Goal: Information Seeking & Learning: Find specific fact

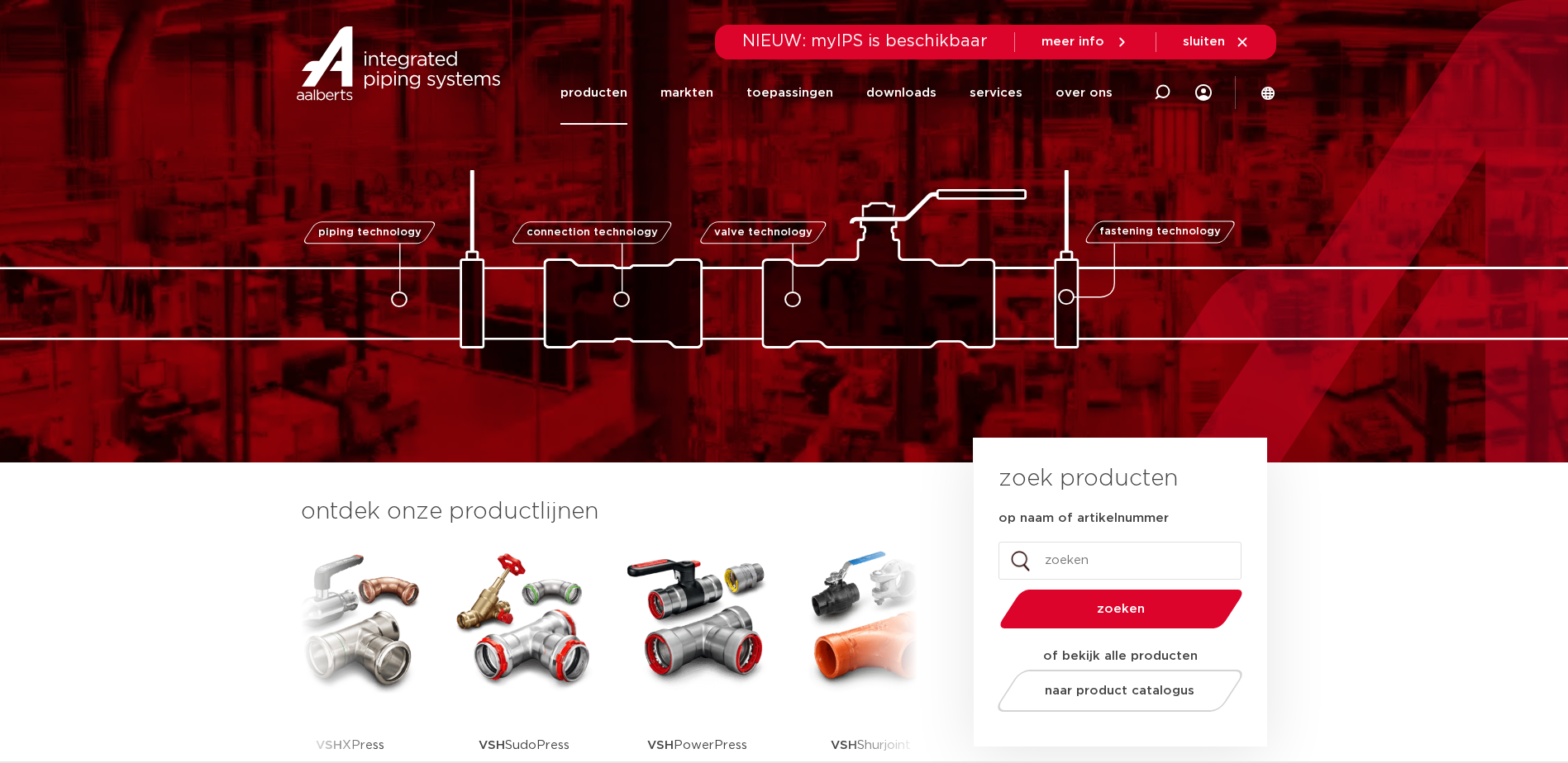
click at [606, 93] on link "producten" at bounding box center [593, 92] width 67 height 64
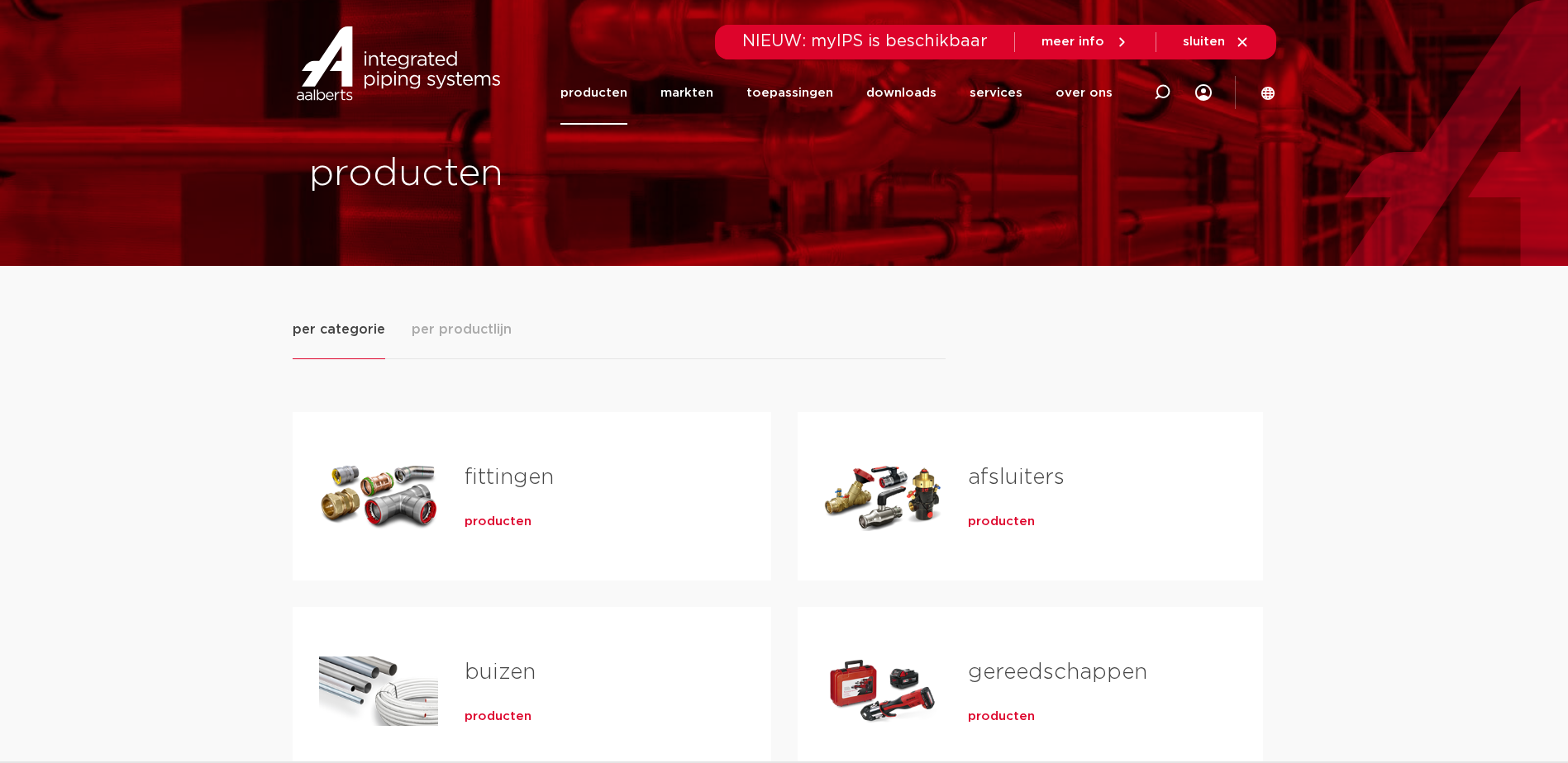
click at [481, 522] on span "producten" at bounding box center [498, 521] width 67 height 16
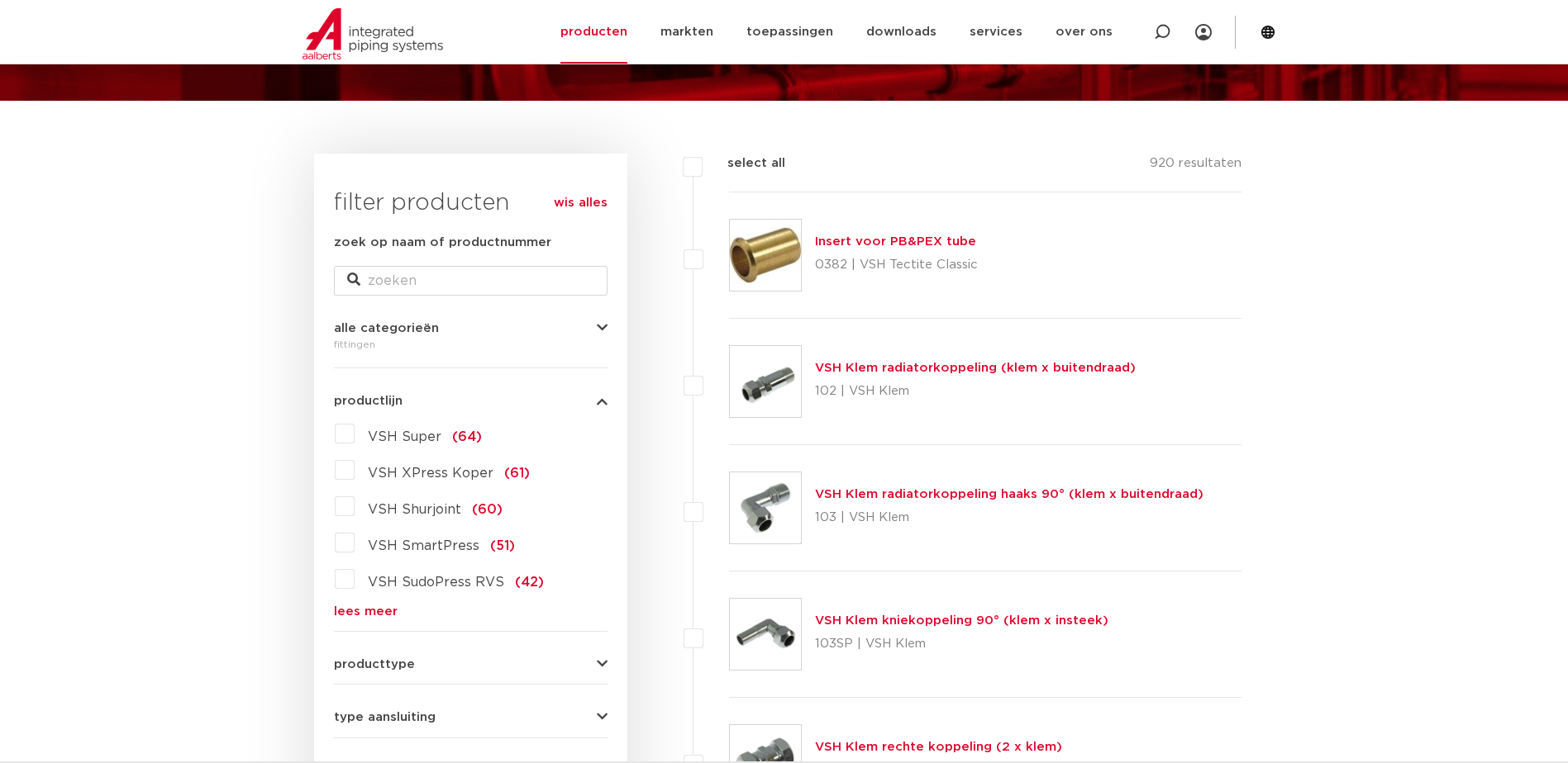
click at [354, 471] on label "VSH XPress Koper (61)" at bounding box center [442, 471] width 175 height 27
click at [0, 0] on input "VSH XPress Koper (61)" at bounding box center [0, 0] width 0 height 0
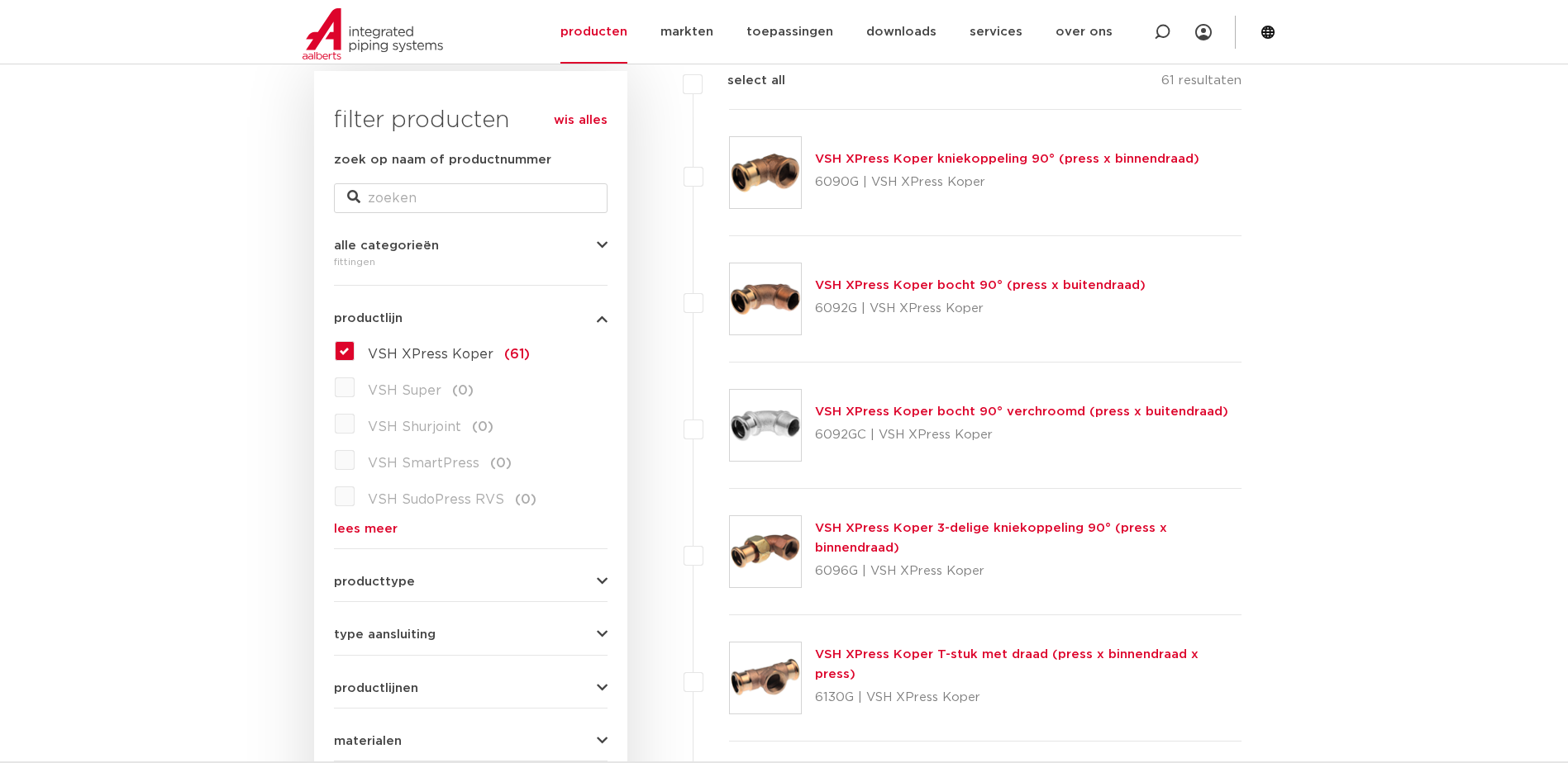
click at [568, 578] on button "producttype" at bounding box center [471, 582] width 274 height 13
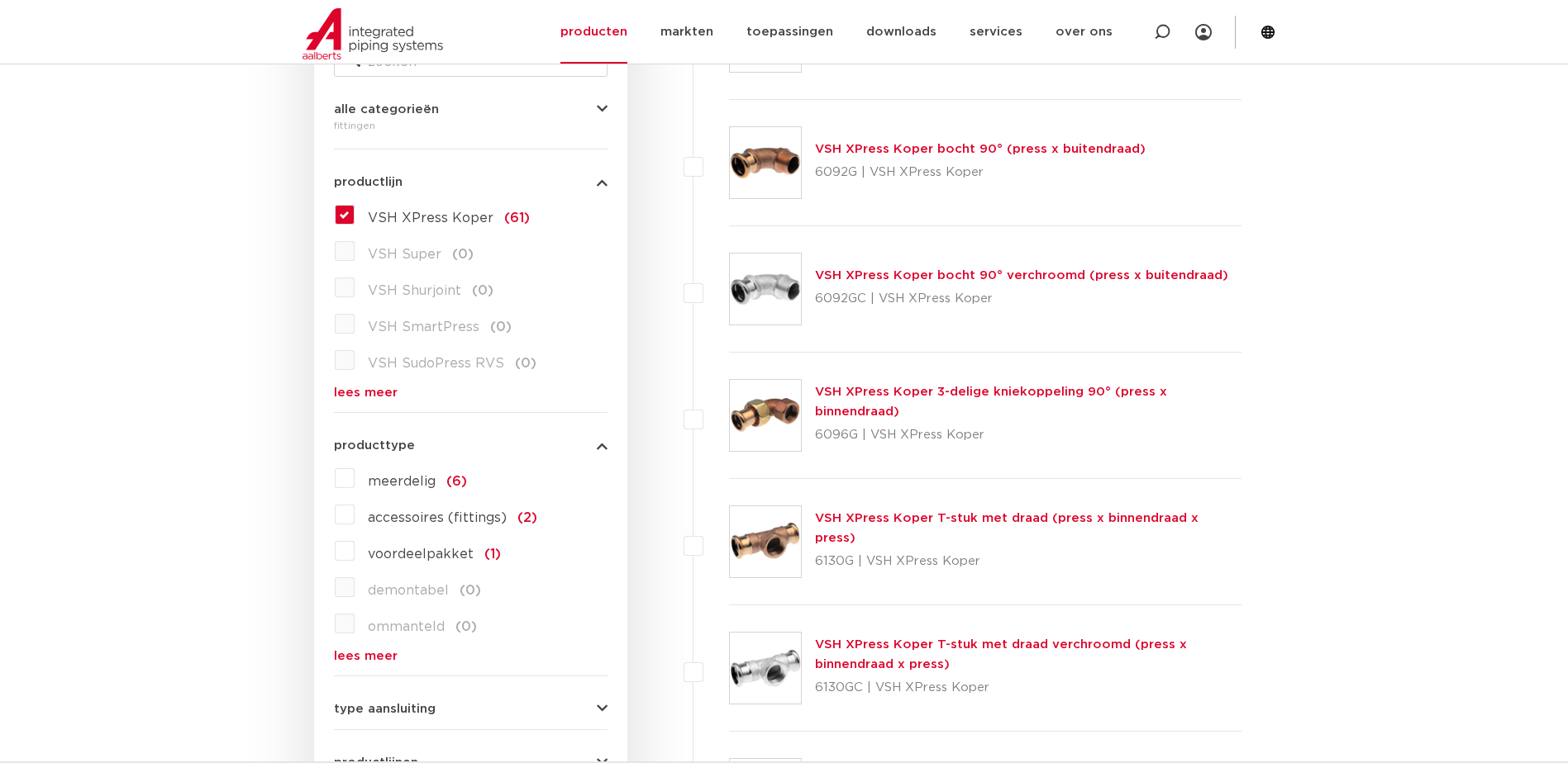
scroll to position [413, 0]
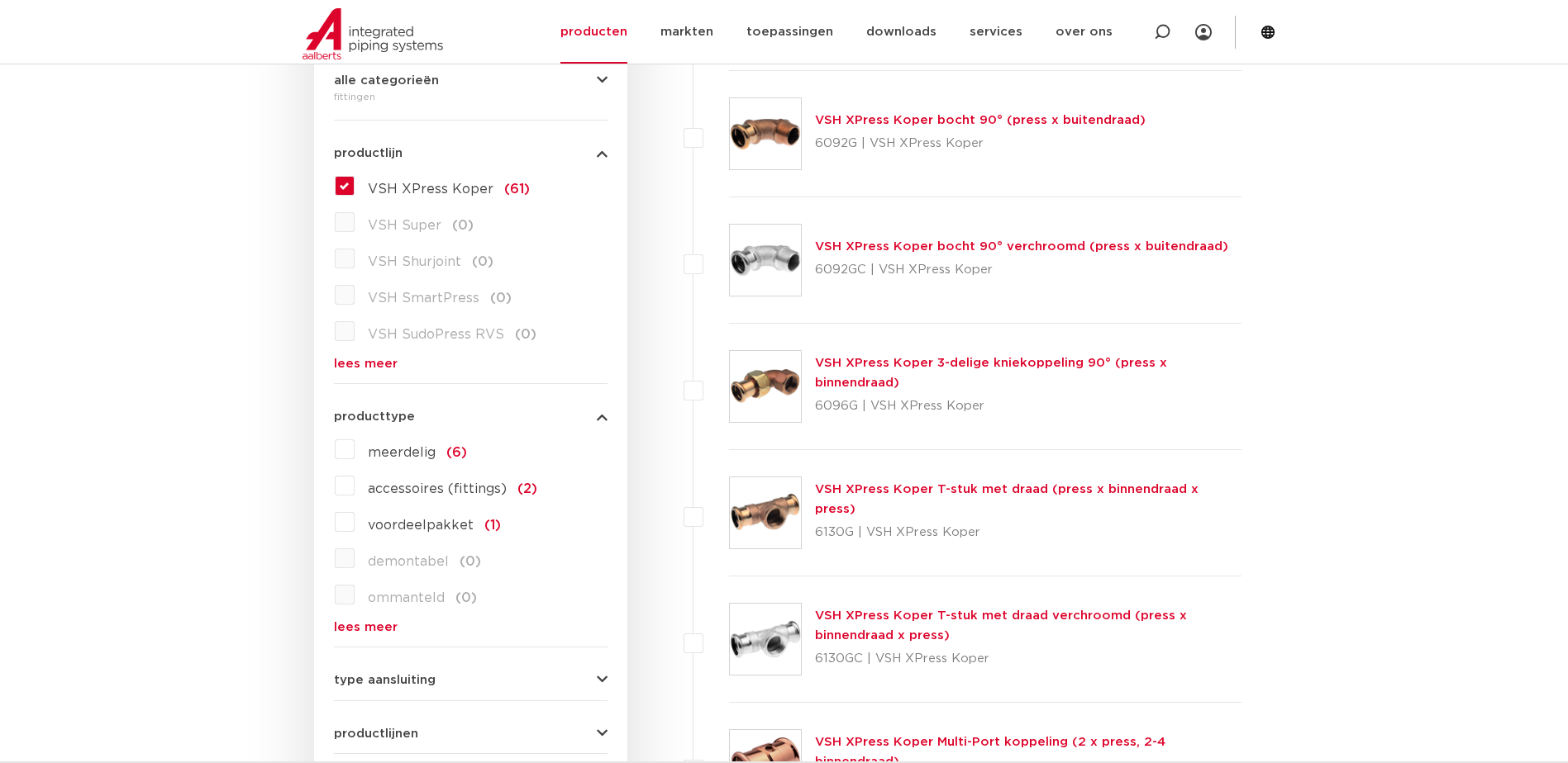
click at [354, 452] on label "meerdelig (6)" at bounding box center [411, 450] width 113 height 27
click at [0, 0] on input "meerdelig (6)" at bounding box center [0, 0] width 0 height 0
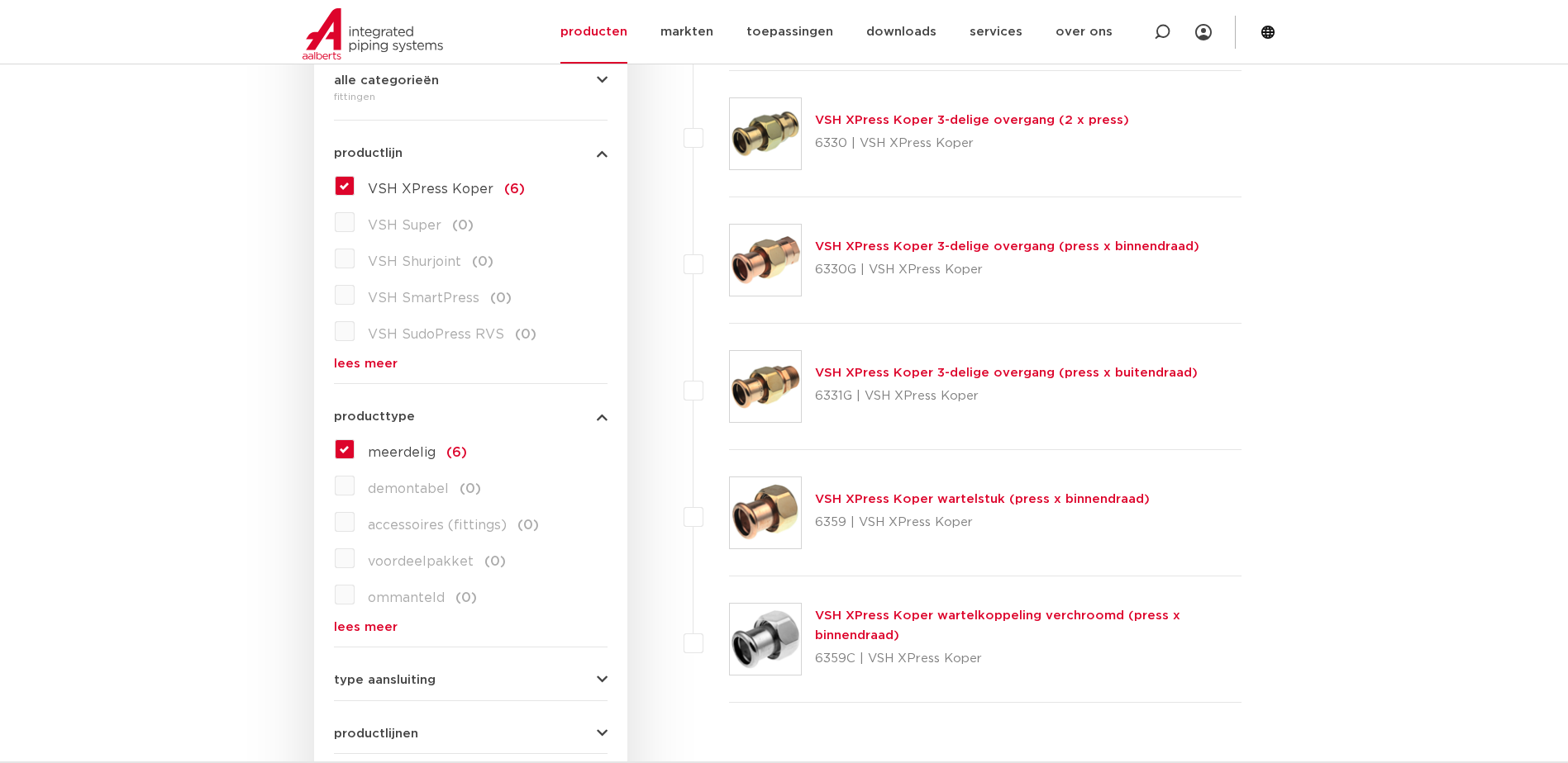
click at [891, 496] on link "VSH XPress Koper wartelstuk (press x binnendraad)" at bounding box center [983, 499] width 335 height 13
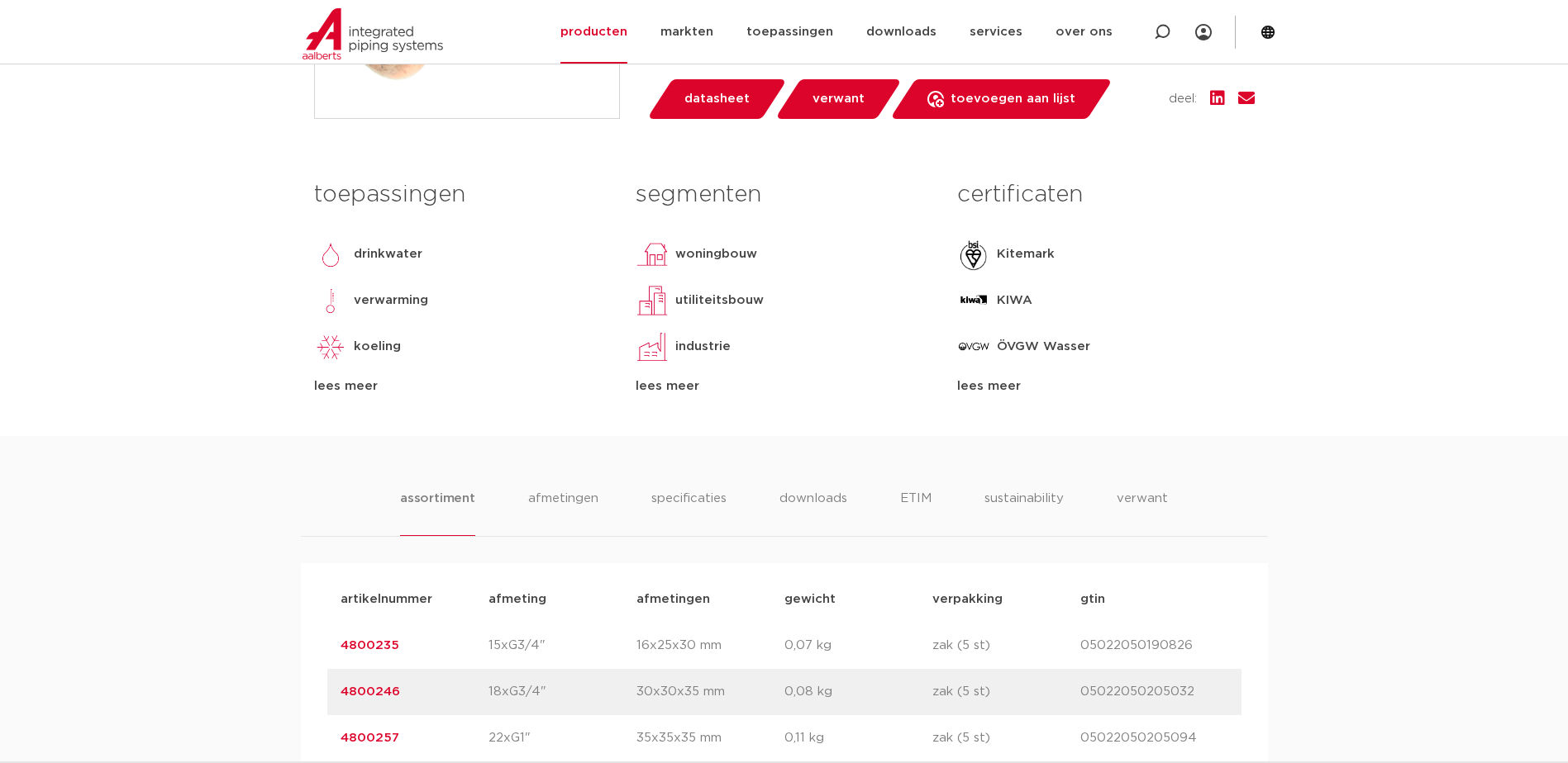
scroll to position [167, 0]
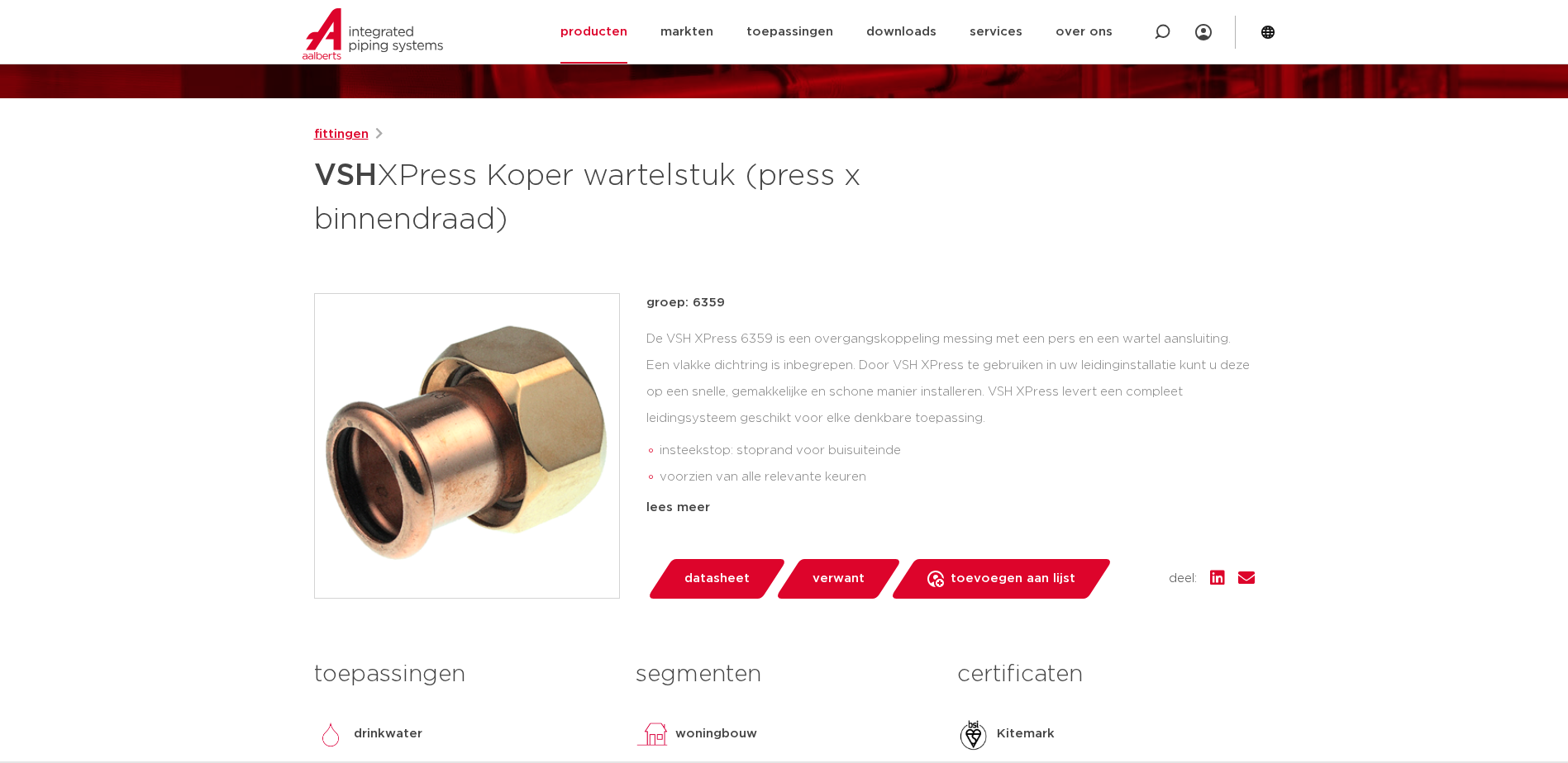
click at [351, 128] on link "fittingen" at bounding box center [341, 134] width 55 height 20
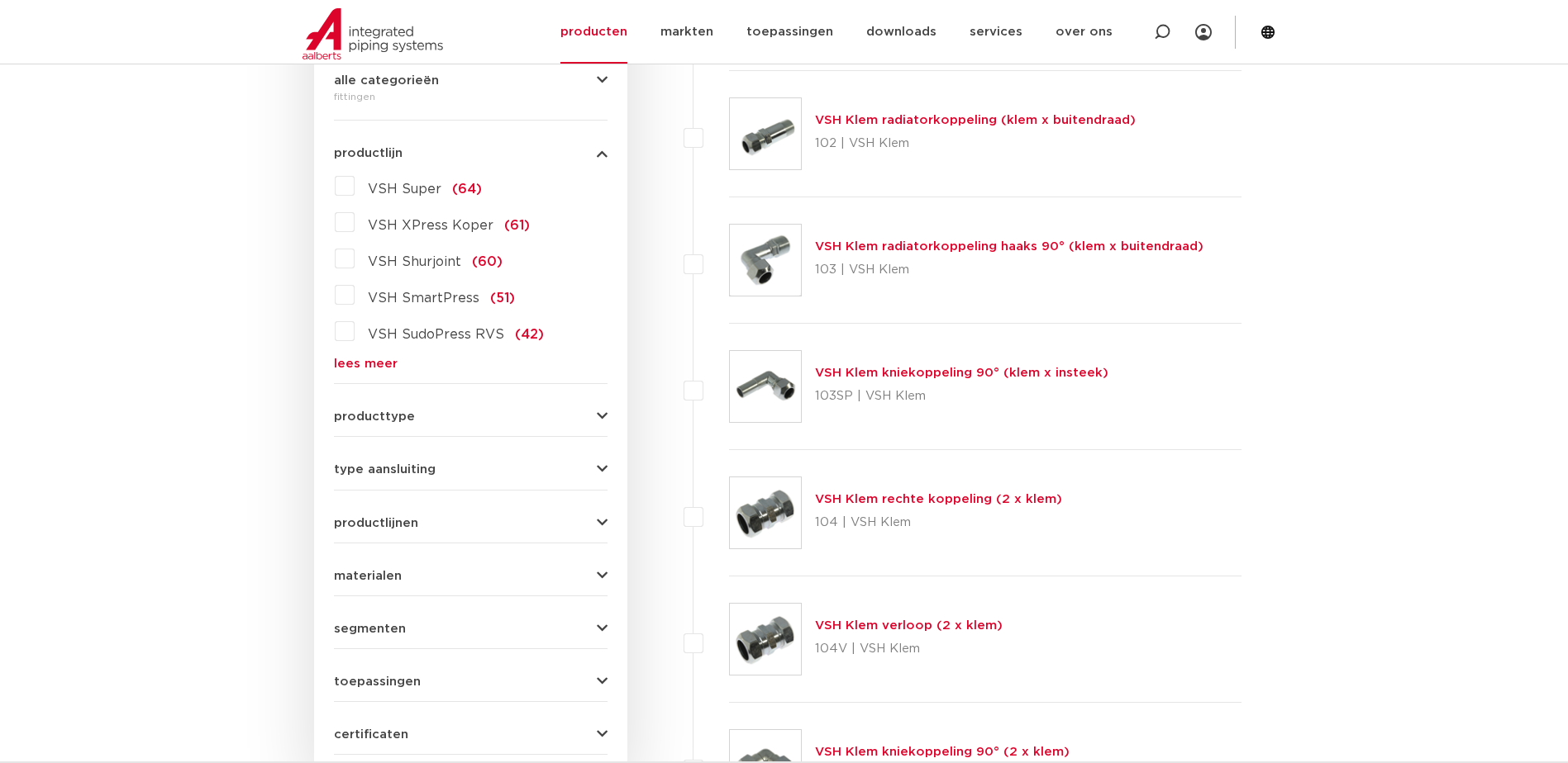
click at [354, 337] on label "VSH SudoPress RVS (42)" at bounding box center [448, 332] width 189 height 27
click at [0, 0] on input "VSH SudoPress RVS (42)" at bounding box center [0, 0] width 0 height 0
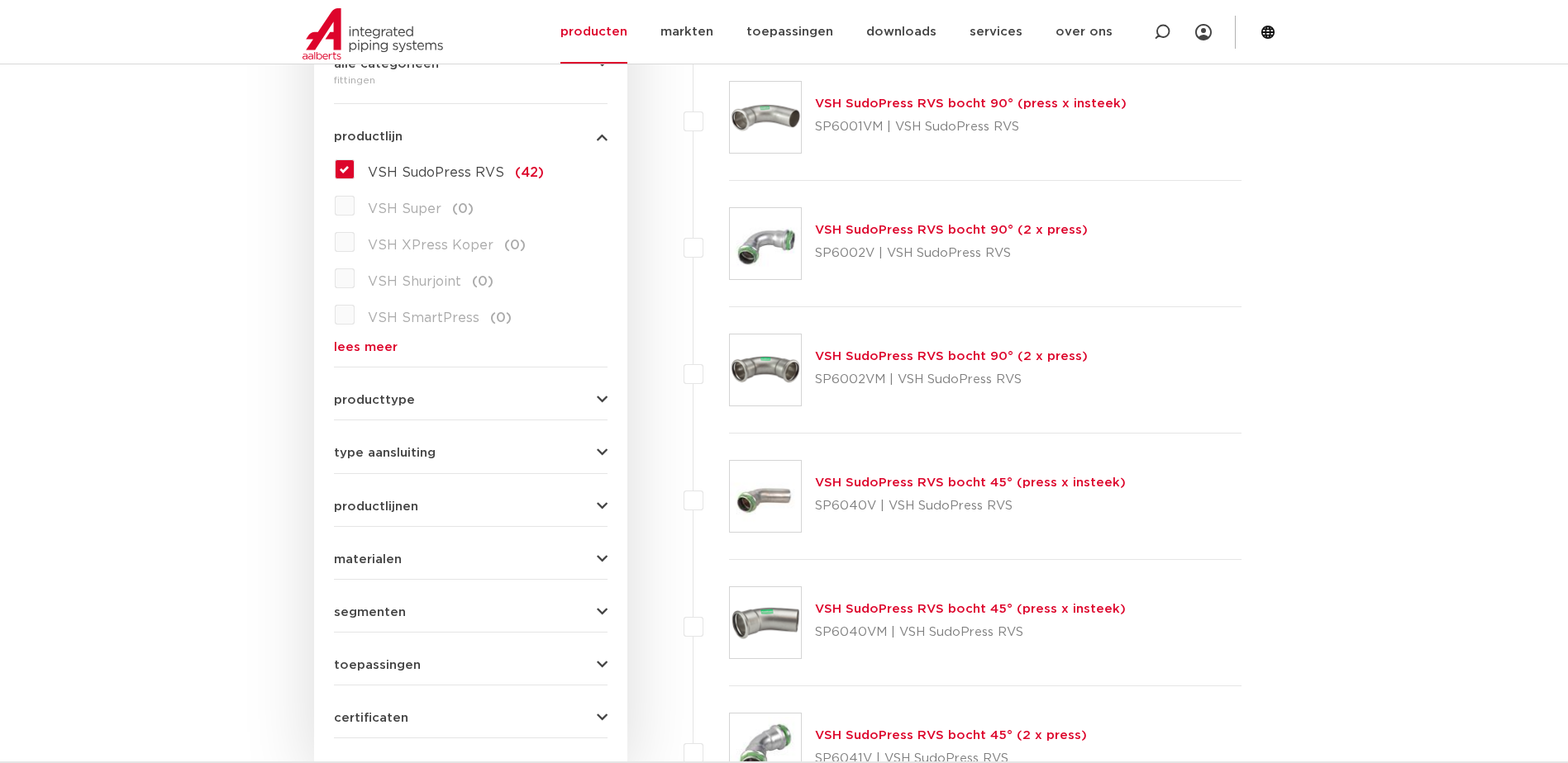
scroll to position [429, 0]
click at [386, 406] on span "producttype" at bounding box center [374, 400] width 81 height 13
click at [354, 439] on label "meerdelig (3)" at bounding box center [410, 433] width 112 height 27
click at [0, 0] on input "meerdelig (3)" at bounding box center [0, 0] width 0 height 0
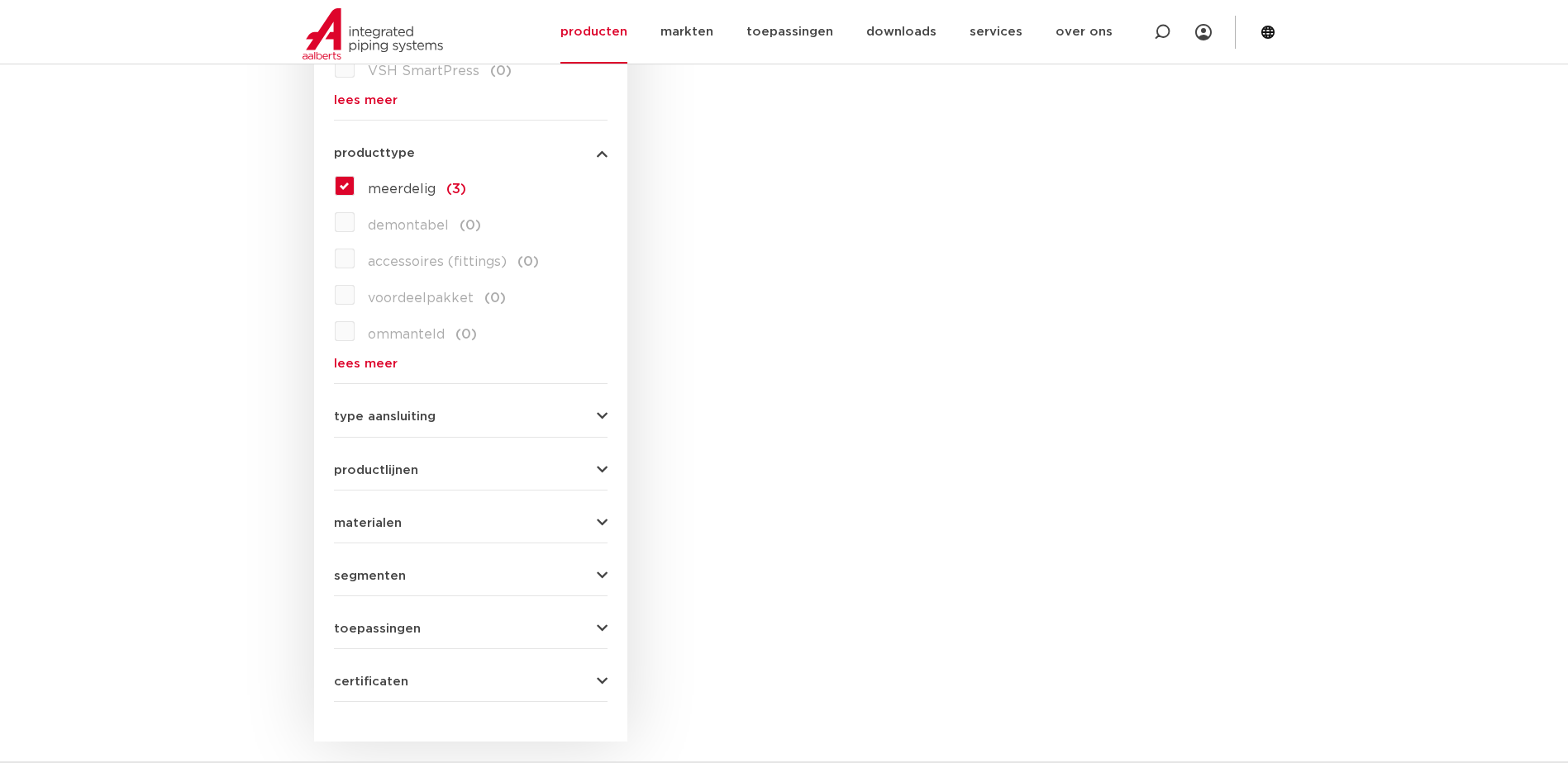
scroll to position [677, 0]
click at [517, 503] on div "materialen roestvaststaal (3) messing (0) staal (0) koper (0) brons (0) gietijz…" at bounding box center [471, 515] width 274 height 26
click at [572, 523] on button "materialen" at bounding box center [471, 522] width 274 height 13
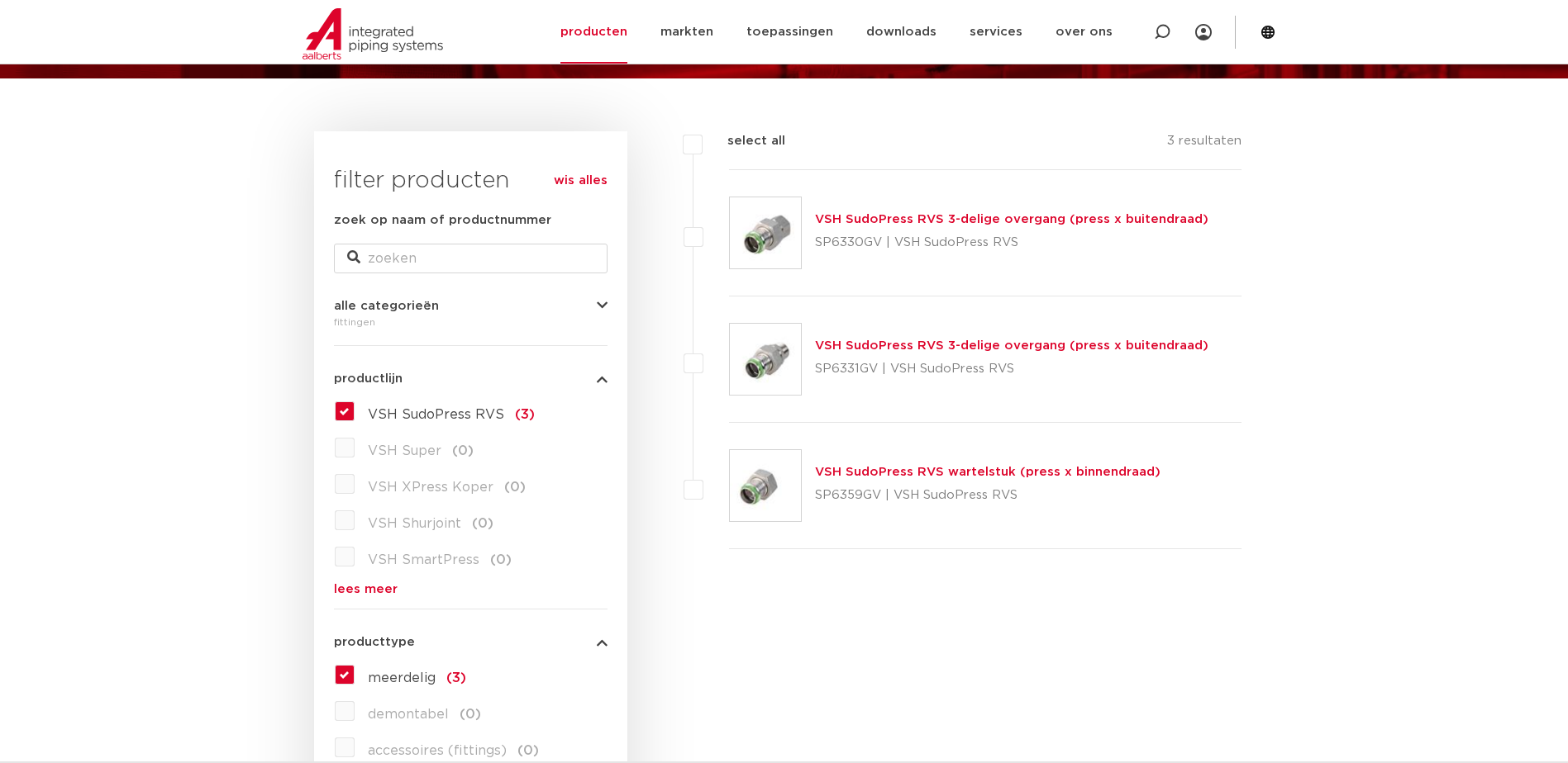
scroll to position [99, 0]
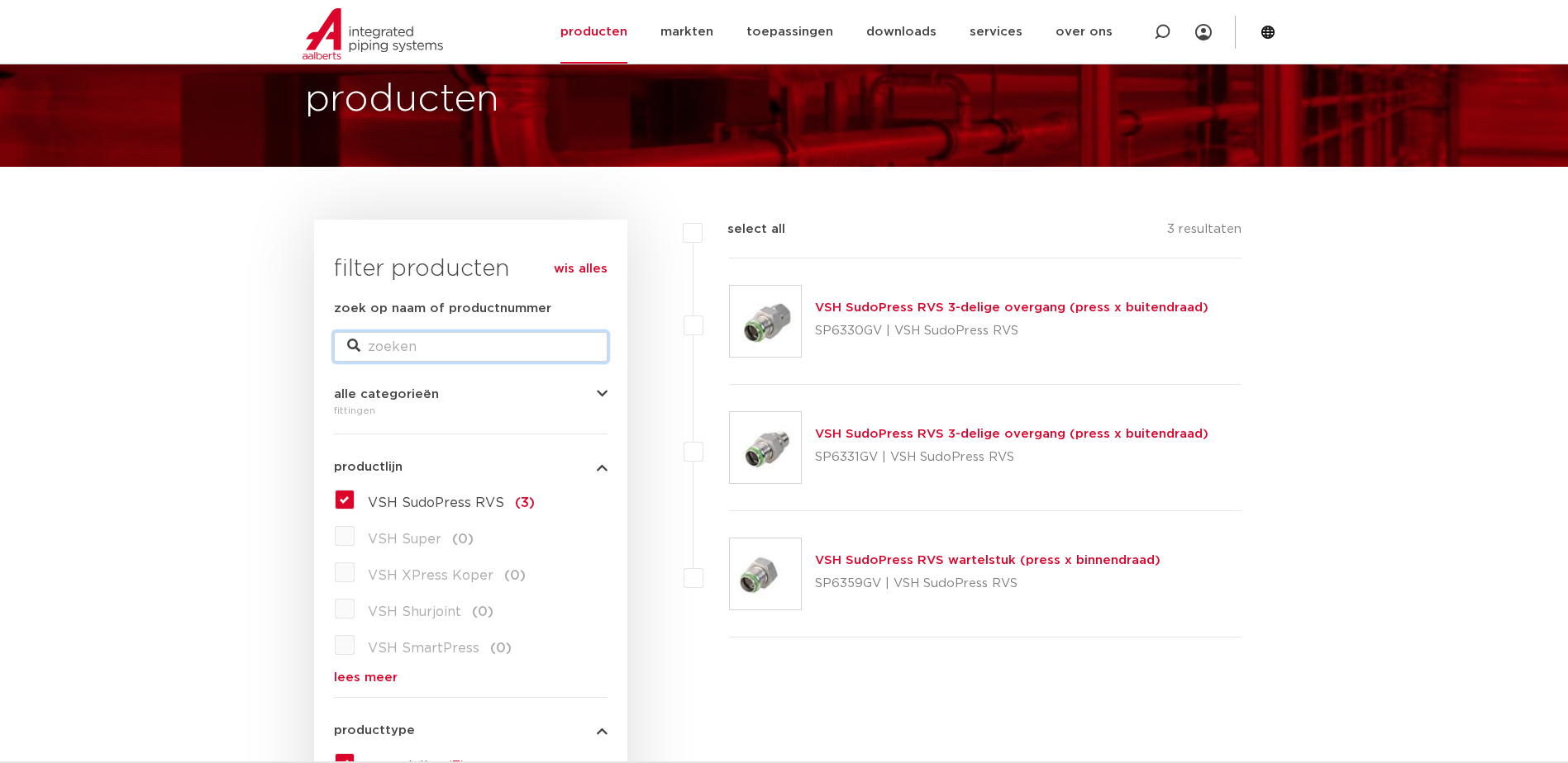
click at [387, 342] on input "zoek op naam of productnummer" at bounding box center [471, 346] width 274 height 30
type input "SP4359GV"
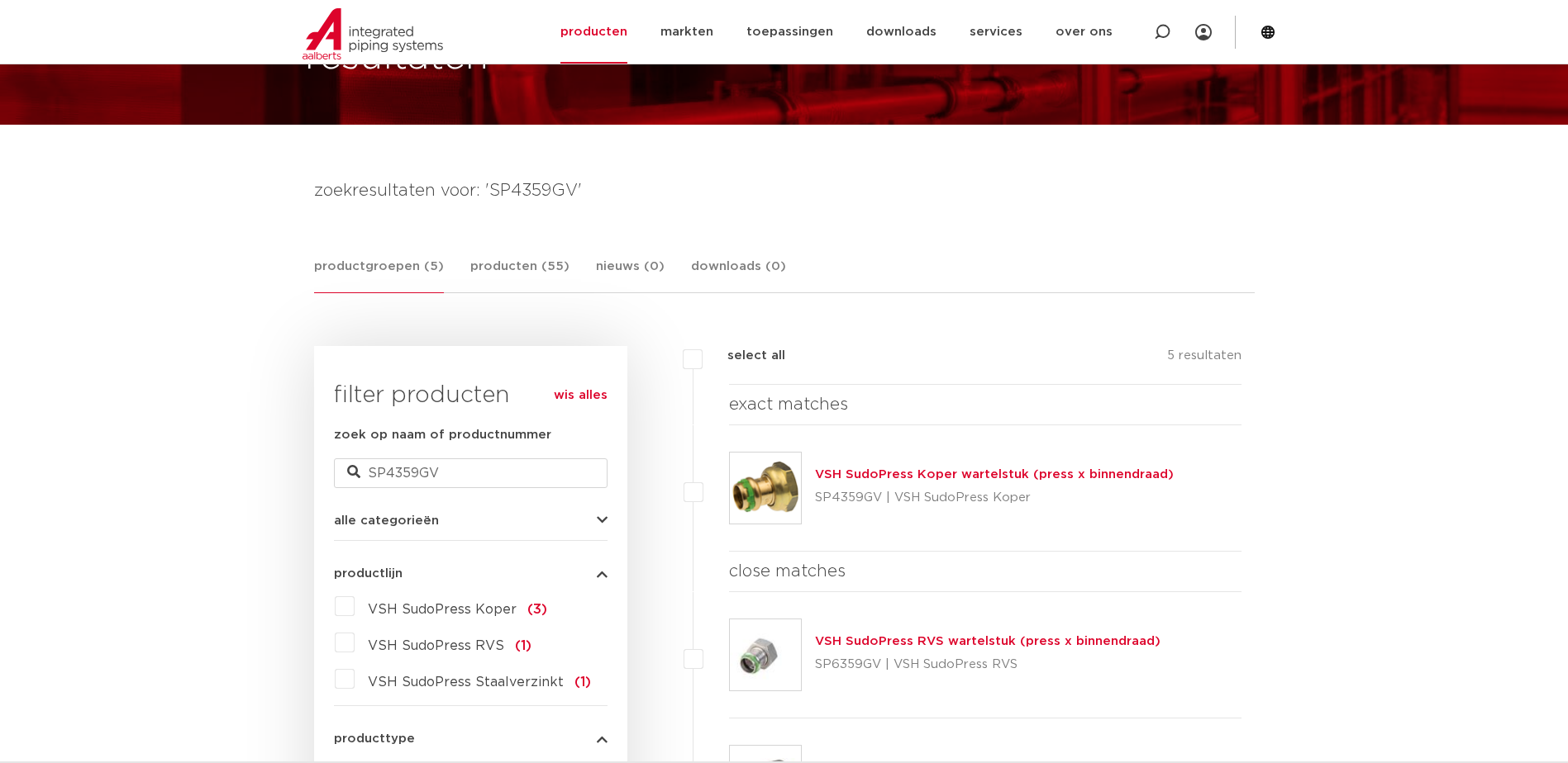
scroll to position [182, 0]
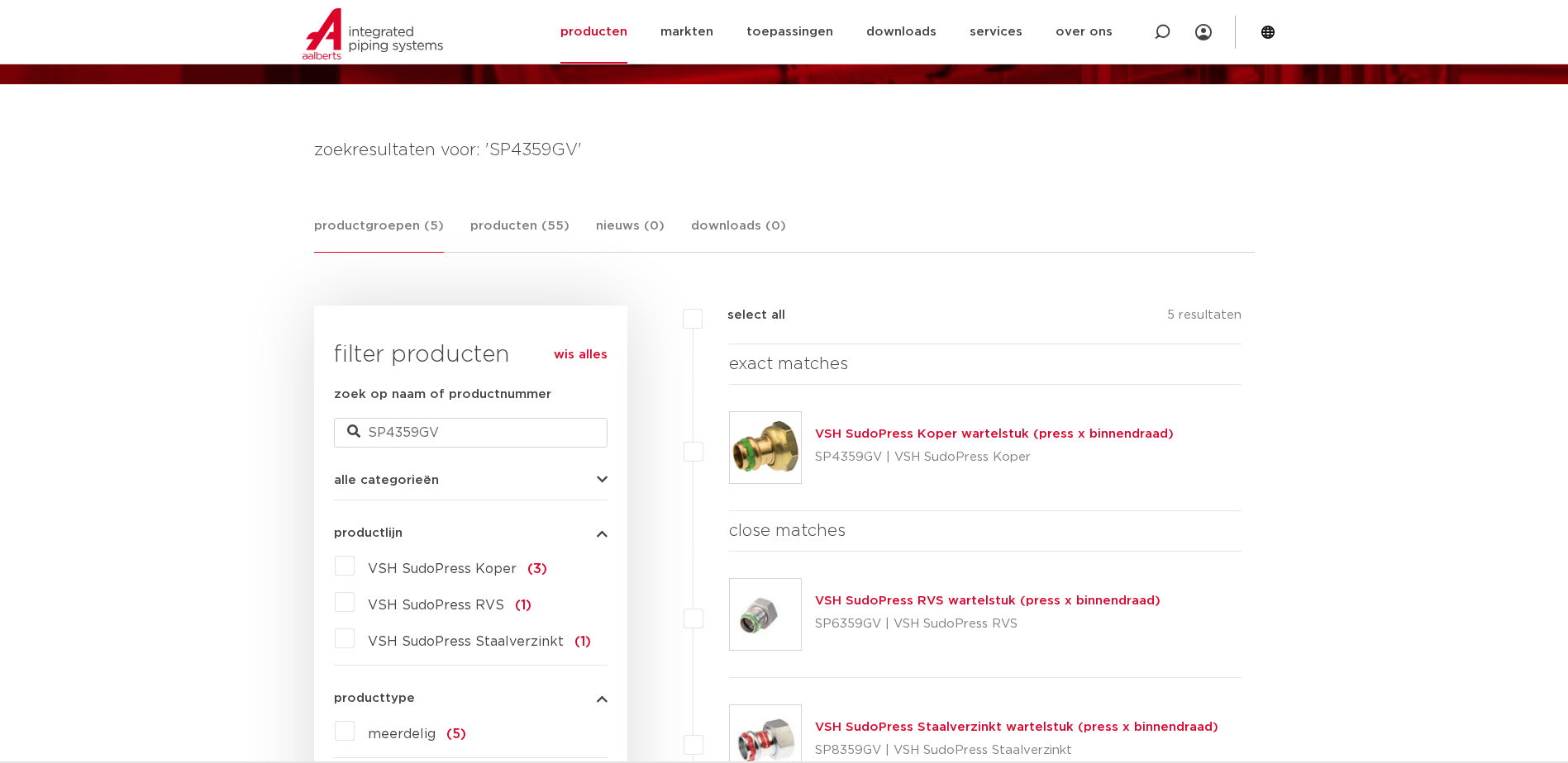
click at [1053, 429] on link "VSH SudoPress Koper wartelstuk (press x binnendraad)" at bounding box center [994, 434] width 359 height 13
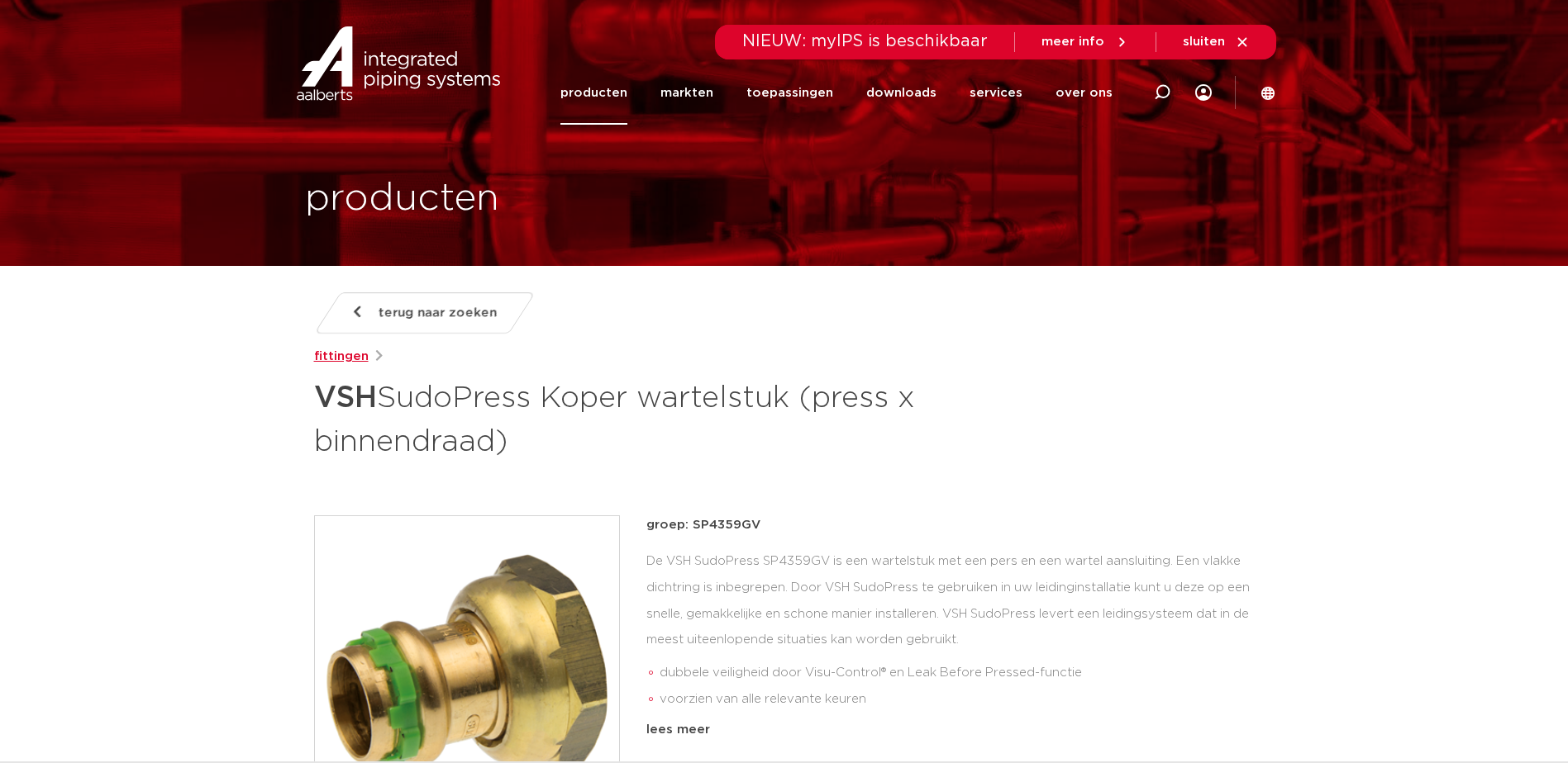
click at [351, 360] on link "fittingen" at bounding box center [341, 357] width 55 height 20
